Goal: Transaction & Acquisition: Purchase product/service

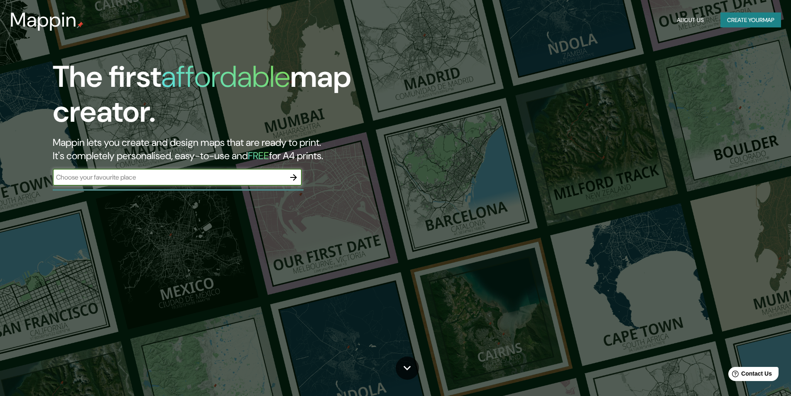
click at [219, 180] on input "text" at bounding box center [169, 177] width 232 height 10
click at [739, 22] on button "Create your map" at bounding box center [750, 19] width 61 height 15
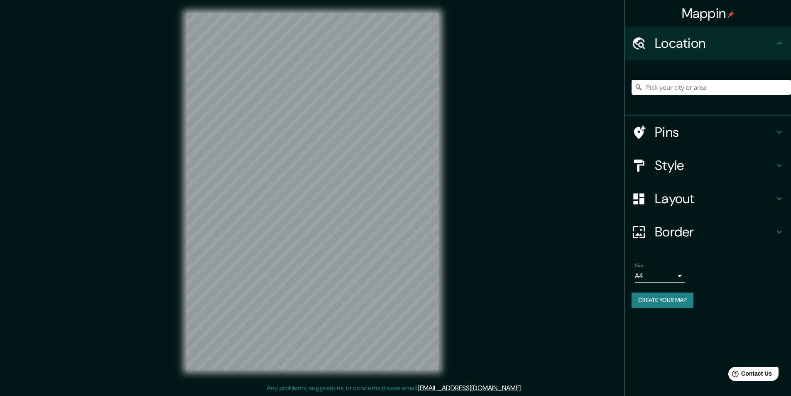
click at [707, 88] on input "Pick your city or area" at bounding box center [710, 87] width 159 height 15
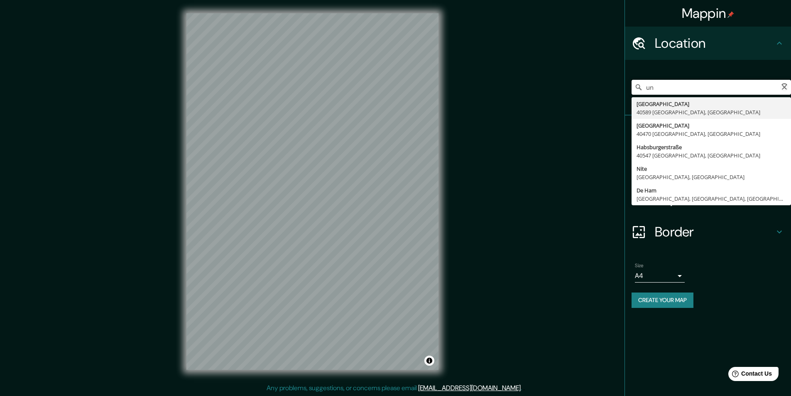
type input "u"
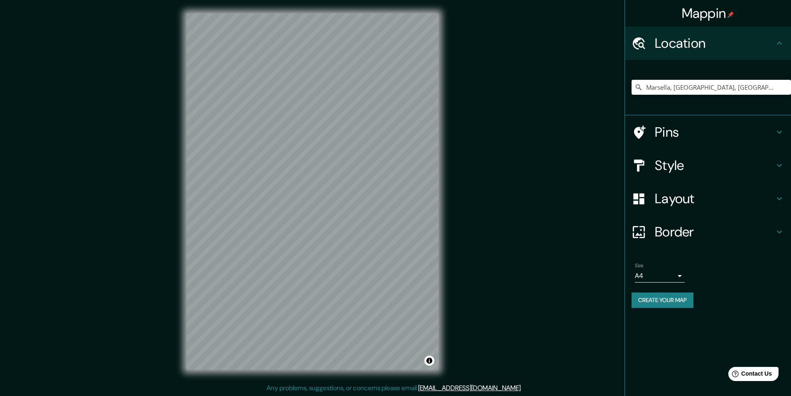
click at [480, 249] on div "Mappin Location [GEOGRAPHIC_DATA], [GEOGRAPHIC_DATA], [GEOGRAPHIC_DATA] Pins St…" at bounding box center [395, 198] width 791 height 396
click at [415, 371] on div "© Mapbox © OpenStreetMap Improve this map" at bounding box center [312, 191] width 279 height 383
click at [441, 389] on div "Mappin Location [GEOGRAPHIC_DATA], [GEOGRAPHIC_DATA], [GEOGRAPHIC_DATA] Pins St…" at bounding box center [395, 198] width 791 height 396
click at [464, 202] on div "Mappin Location [GEOGRAPHIC_DATA], [GEOGRAPHIC_DATA], [GEOGRAPHIC_DATA] Pins St…" at bounding box center [395, 198] width 791 height 396
click at [446, 270] on div "© Mapbox © OpenStreetMap Improve this map" at bounding box center [312, 191] width 279 height 383
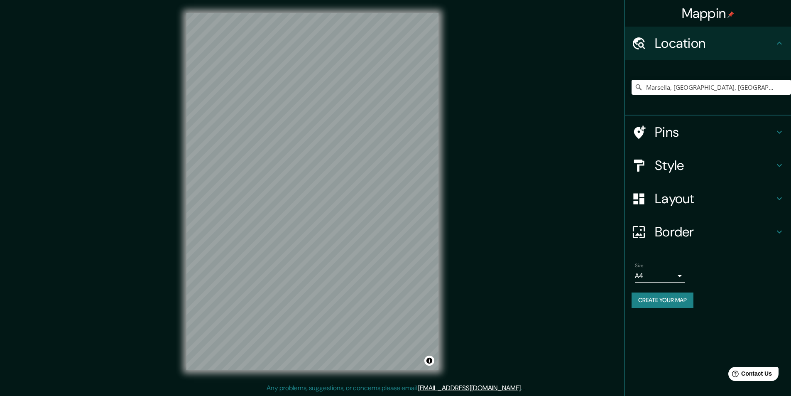
click at [459, 70] on div "Mappin Location [GEOGRAPHIC_DATA], [GEOGRAPHIC_DATA], [GEOGRAPHIC_DATA] Pins St…" at bounding box center [395, 198] width 791 height 396
click at [488, 301] on div "Mappin Location [GEOGRAPHIC_DATA], [GEOGRAPHIC_DATA], [GEOGRAPHIC_DATA] Pins St…" at bounding box center [395, 198] width 791 height 396
drag, startPoint x: 765, startPoint y: 87, endPoint x: 621, endPoint y: 90, distance: 144.1
click at [619, 87] on div "Mappin Location [GEOGRAPHIC_DATA], [GEOGRAPHIC_DATA], [GEOGRAPHIC_DATA] Pins St…" at bounding box center [395, 198] width 791 height 396
type input "¿"
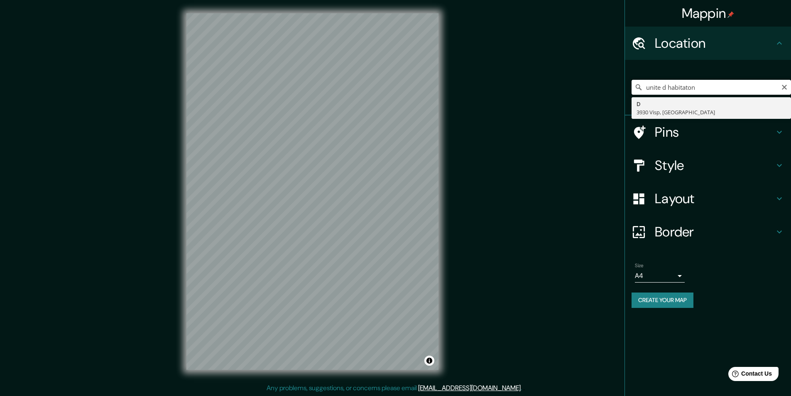
click at [667, 81] on input "unite d habitaton" at bounding box center [710, 87] width 159 height 15
type input "D, 3930 Visp, [GEOGRAPHIC_DATA]"
click at [716, 88] on input "D, 3930 Visp, [GEOGRAPHIC_DATA]" at bounding box center [710, 87] width 159 height 15
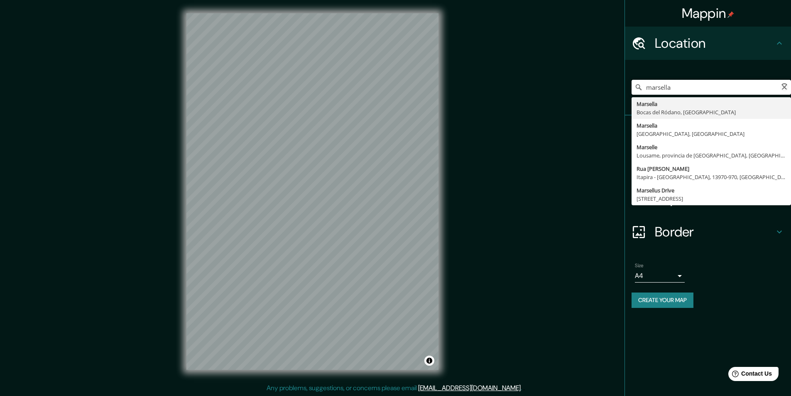
type input "Marsella, [GEOGRAPHIC_DATA], [GEOGRAPHIC_DATA]"
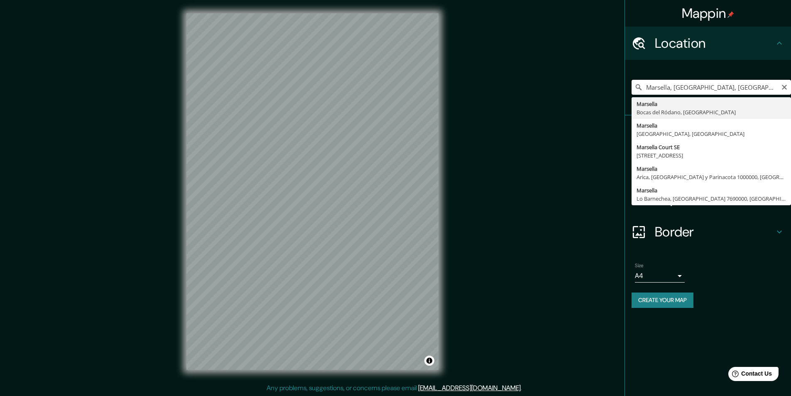
drag, startPoint x: 760, startPoint y: 90, endPoint x: 565, endPoint y: 98, distance: 194.8
click at [566, 98] on div "Mappin Location [GEOGRAPHIC_DATA], [GEOGRAPHIC_DATA], [GEOGRAPHIC_DATA][PERSON_…" at bounding box center [395, 198] width 791 height 396
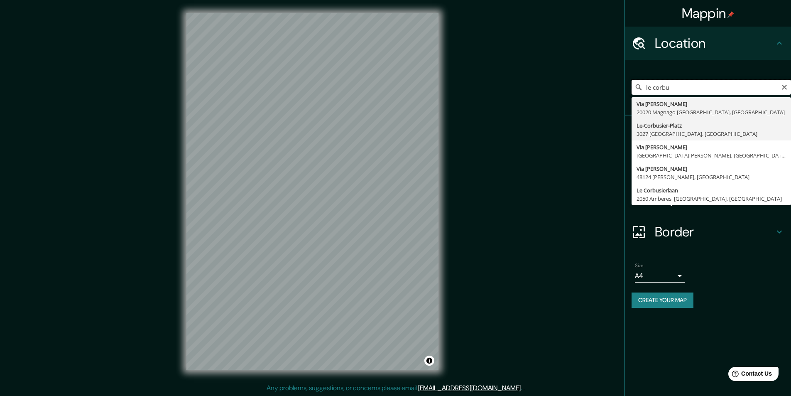
scroll to position [0, 0]
type input "le corbu"
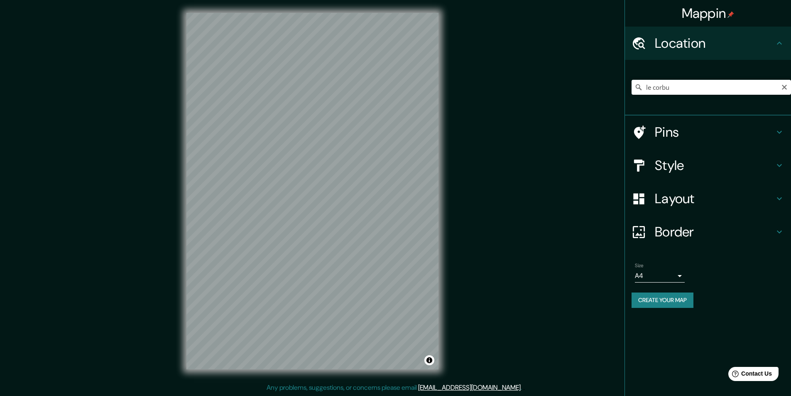
click at [552, 192] on div "Mappin Location [GEOGRAPHIC_DATA] [GEOGRAPHIC_DATA][PERSON_NAME] [GEOGRAPHIC_DA…" at bounding box center [395, 198] width 791 height 396
click at [457, 307] on div "Mappin Location [GEOGRAPHIC_DATA] [GEOGRAPHIC_DATA][PERSON_NAME] [GEOGRAPHIC_DA…" at bounding box center [395, 198] width 791 height 396
click at [455, 209] on div "Mappin Location [GEOGRAPHIC_DATA] [GEOGRAPHIC_DATA][PERSON_NAME] [GEOGRAPHIC_DA…" at bounding box center [395, 198] width 791 height 396
click at [179, 185] on div "© Mapbox © OpenStreetMap Improve this map" at bounding box center [312, 191] width 279 height 383
click at [677, 296] on button "Create your map" at bounding box center [662, 299] width 62 height 15
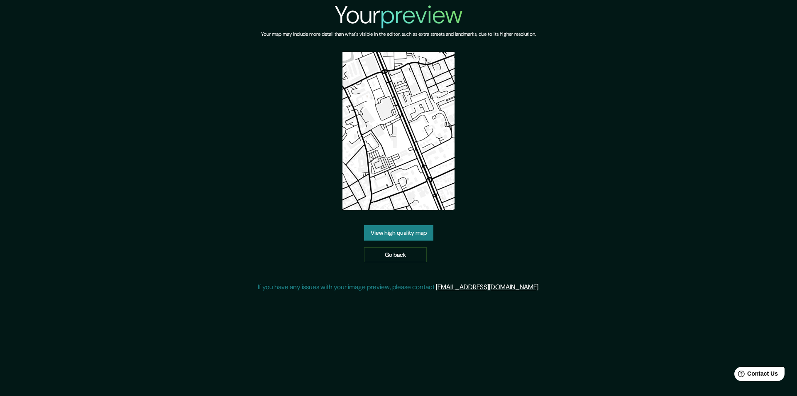
click at [410, 232] on link "View high quality map" at bounding box center [398, 232] width 69 height 15
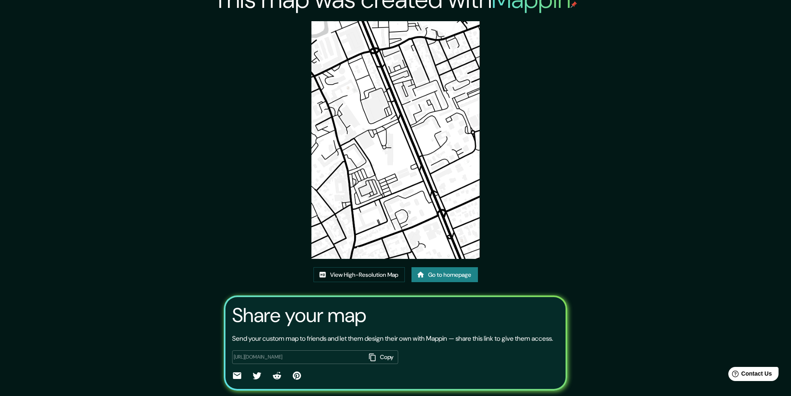
scroll to position [42, 0]
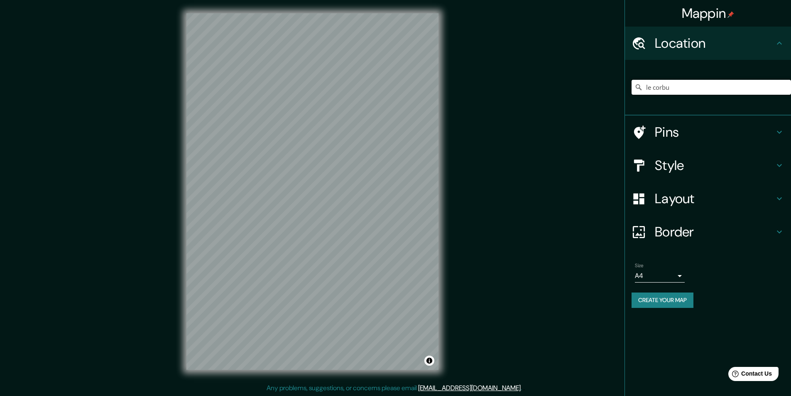
click at [691, 81] on input "le corbu" at bounding box center [710, 87] width 159 height 15
drag, startPoint x: 691, startPoint y: 83, endPoint x: 557, endPoint y: 105, distance: 135.8
click at [561, 104] on div "Mappin Location le corbu Pins Style Layout Border Choose a border. Hint : you c…" at bounding box center [395, 198] width 791 height 396
click at [629, 108] on div "marse Marsella Bocas del Ródano, Francia 1er arrondissement Marsella, Bocas del…" at bounding box center [708, 88] width 166 height 56
click at [689, 79] on div "marse Marsella Bocas del Ródano, Francia 1er arrondissement Marsella, Bocas del…" at bounding box center [710, 87] width 159 height 42
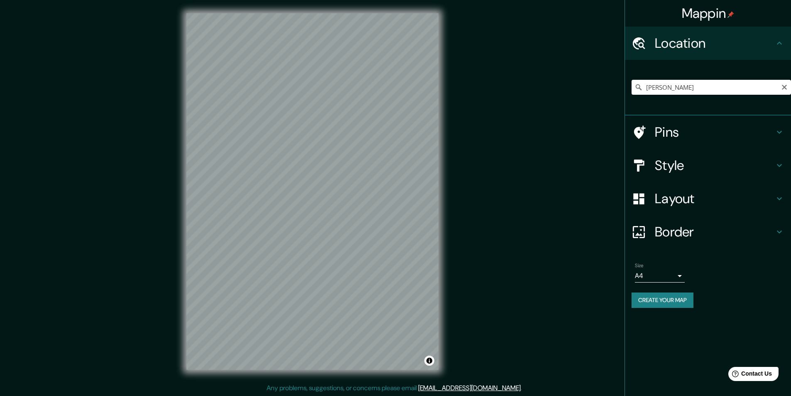
click at [694, 96] on div "marse Marsella Bocas del Ródano, Francia 1er arrondissement Marsella, Bocas del…" at bounding box center [710, 87] width 159 height 42
click at [692, 89] on input "marse" at bounding box center [710, 87] width 159 height 15
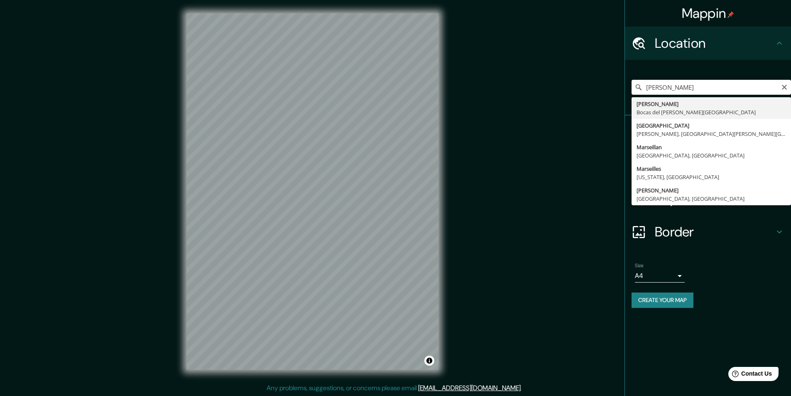
type input "Marsella, Bocas del Ródano, Francia"
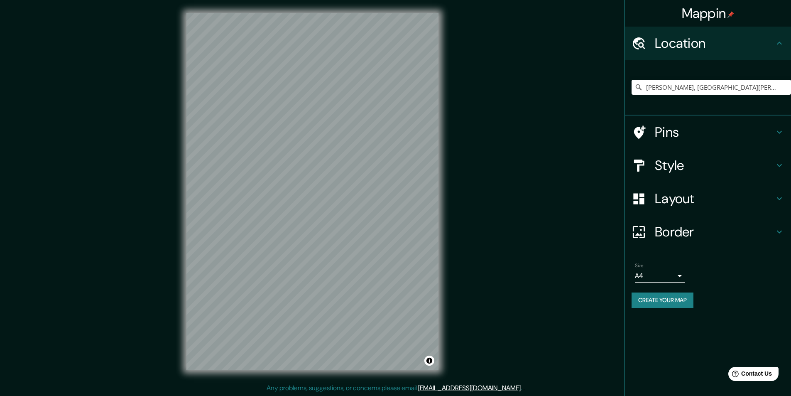
click at [440, 266] on div "© Mapbox © OpenStreetMap Improve this map" at bounding box center [312, 191] width 279 height 383
click at [688, 171] on h4 "Style" at bounding box center [715, 165] width 120 height 17
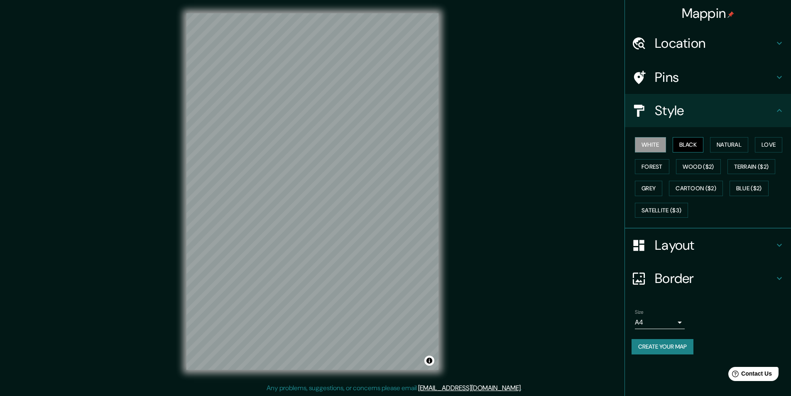
click at [690, 144] on button "Black" at bounding box center [687, 144] width 31 height 15
click at [725, 141] on button "Natural" at bounding box center [729, 144] width 38 height 15
click at [694, 141] on button "Black" at bounding box center [687, 144] width 31 height 15
click at [732, 151] on button "Natural" at bounding box center [729, 144] width 38 height 15
click at [769, 149] on button "Love" at bounding box center [768, 144] width 27 height 15
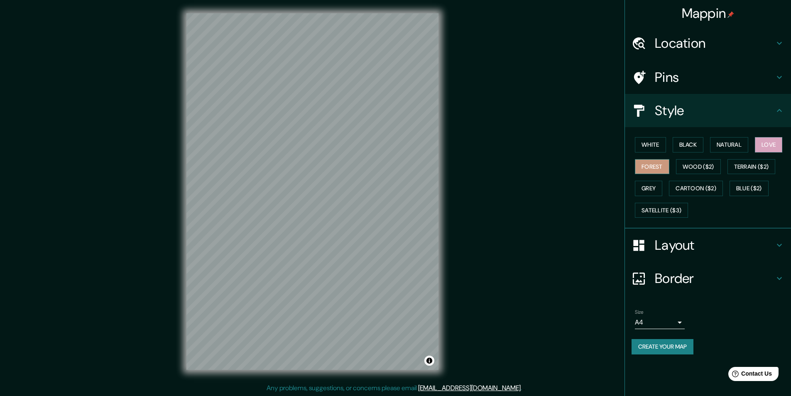
click at [648, 173] on button "Forest" at bounding box center [652, 166] width 34 height 15
click at [688, 170] on button "Wood ($2)" at bounding box center [698, 166] width 45 height 15
click at [737, 167] on button "Terrain ($2)" at bounding box center [751, 166] width 48 height 15
click at [655, 191] on button "Grey" at bounding box center [648, 188] width 27 height 15
click at [699, 188] on button "Cartoon ($2)" at bounding box center [696, 188] width 54 height 15
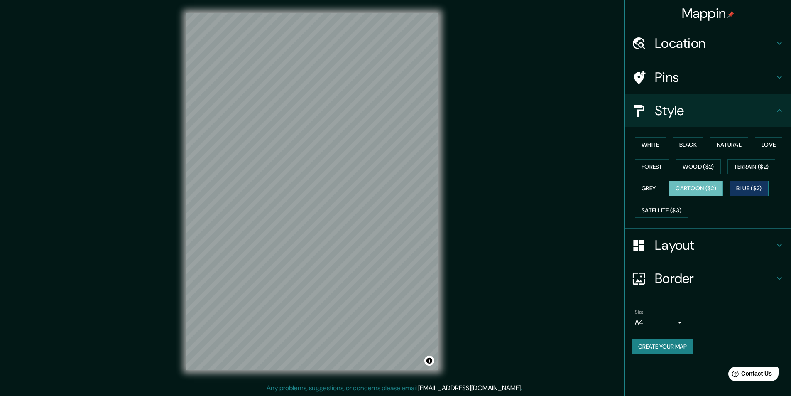
click at [748, 182] on button "Blue ($2)" at bounding box center [748, 188] width 39 height 15
click at [652, 213] on button "Satellite ($3)" at bounding box center [661, 210] width 53 height 15
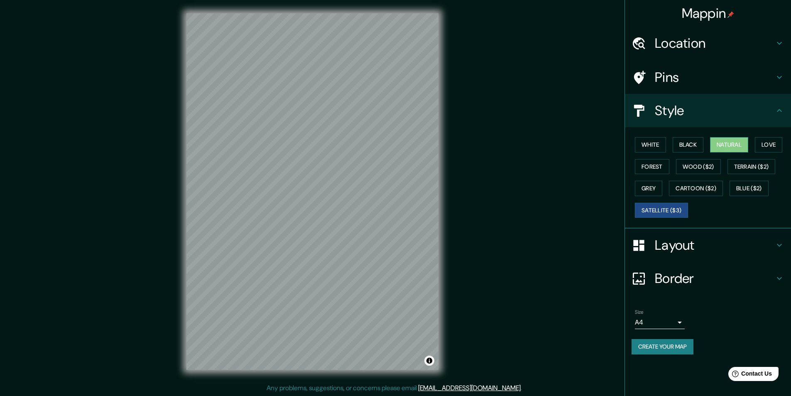
click at [724, 138] on button "Natural" at bounding box center [729, 144] width 38 height 15
click at [666, 207] on button "Satellite ($3)" at bounding box center [661, 210] width 53 height 15
click at [733, 137] on button "Natural" at bounding box center [729, 144] width 38 height 15
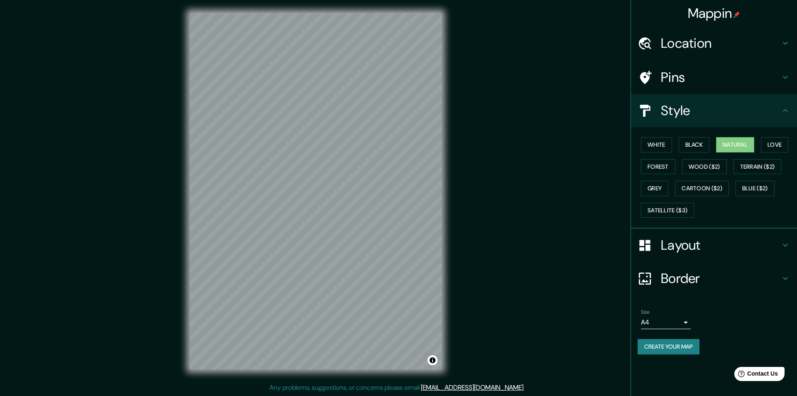
click at [678, 325] on body "Mappin Location Marsella, Bocas del Ródano, Francia Pins Style White Black Natu…" at bounding box center [398, 198] width 797 height 396
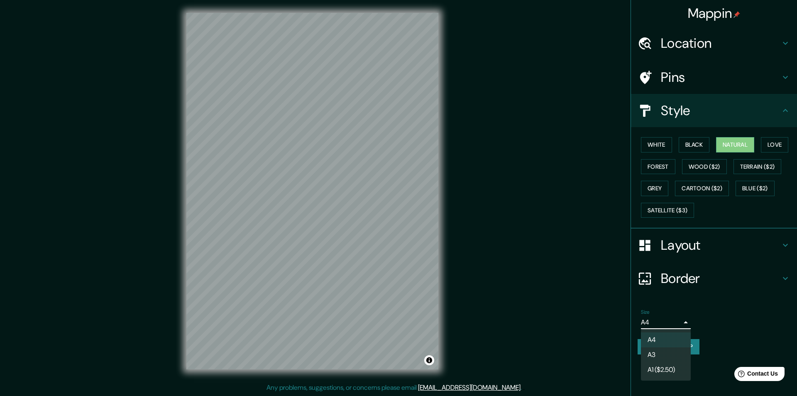
click at [740, 325] on div at bounding box center [398, 198] width 797 height 396
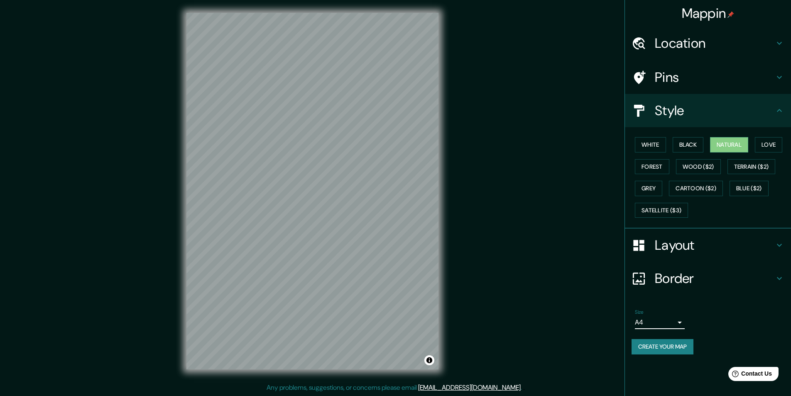
click at [774, 242] on h4 "Layout" at bounding box center [715, 245] width 120 height 17
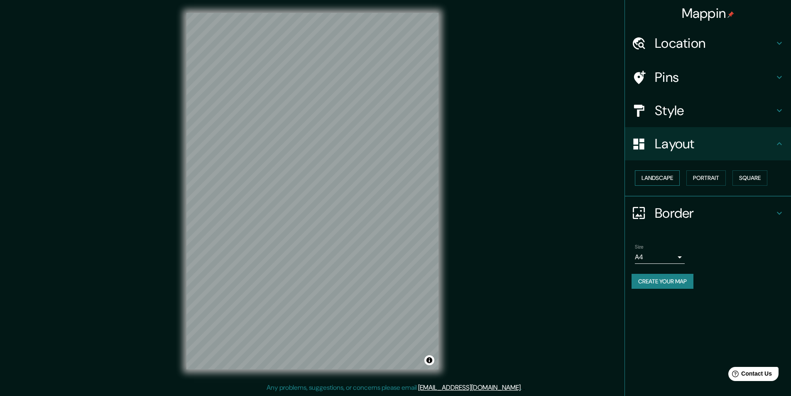
click at [673, 178] on button "Landscape" at bounding box center [657, 177] width 45 height 15
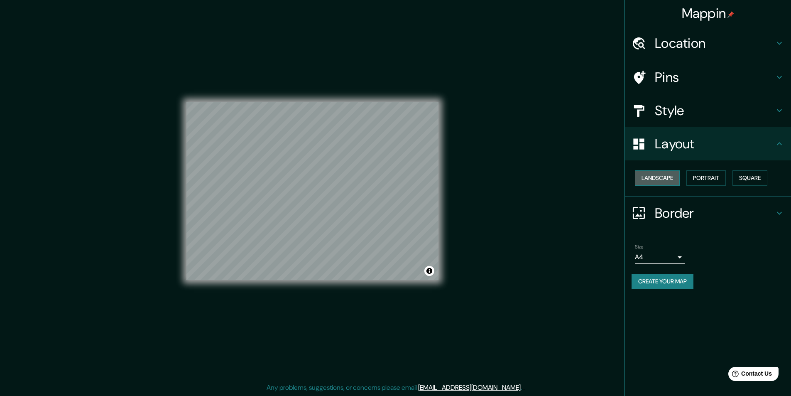
click at [673, 178] on button "Landscape" at bounding box center [657, 177] width 45 height 15
click at [708, 175] on button "Portrait" at bounding box center [705, 177] width 39 height 15
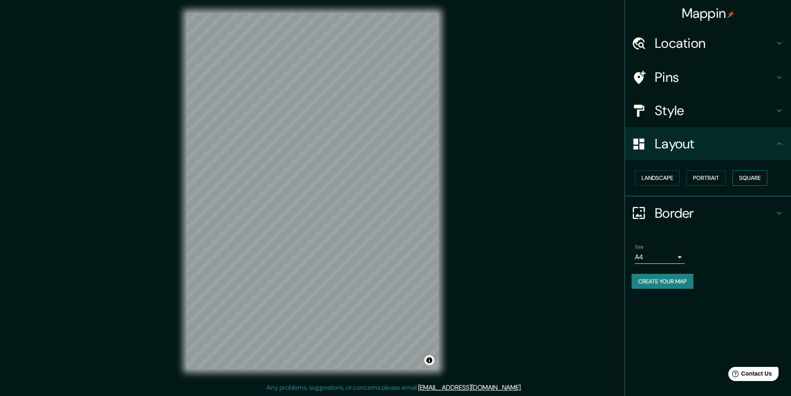
click at [753, 175] on button "Square" at bounding box center [749, 177] width 35 height 15
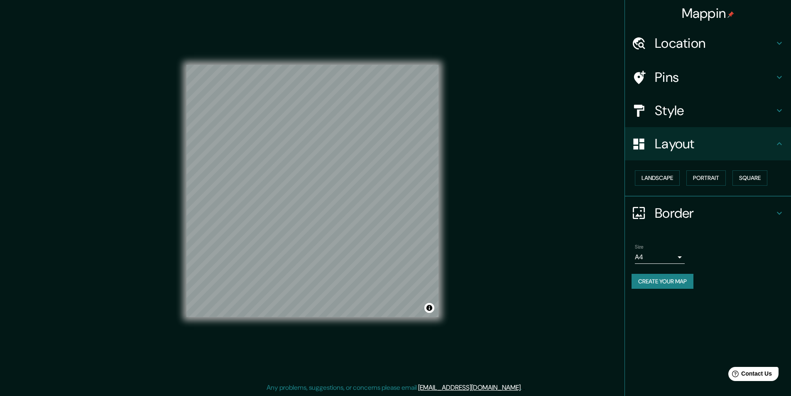
click at [666, 284] on button "Create your map" at bounding box center [662, 281] width 62 height 15
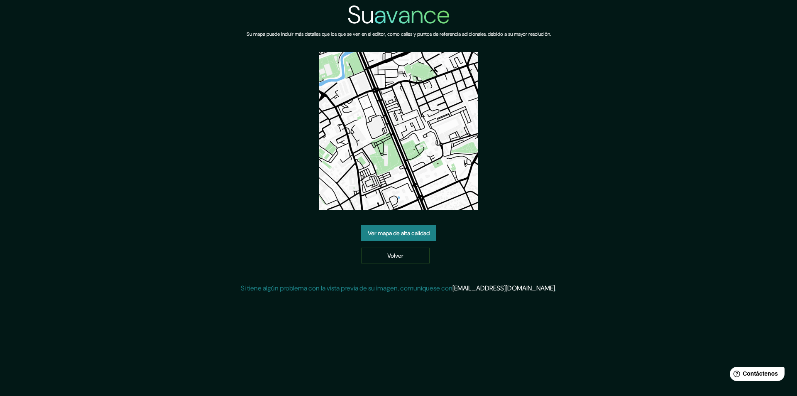
click at [516, 54] on div "Su avance Su mapa puede incluir más detalles que los que se ven en el editor, c…" at bounding box center [398, 150] width 315 height 300
drag, startPoint x: 435, startPoint y: 242, endPoint x: 487, endPoint y: 265, distance: 56.7
click at [487, 265] on div "Su avance Su mapa puede incluir más detalles que los que se ven en el editor, c…" at bounding box center [398, 150] width 315 height 300
click at [403, 235] on font "Ver mapa de alta calidad" at bounding box center [399, 232] width 62 height 7
